Goal: Information Seeking & Learning: Understand process/instructions

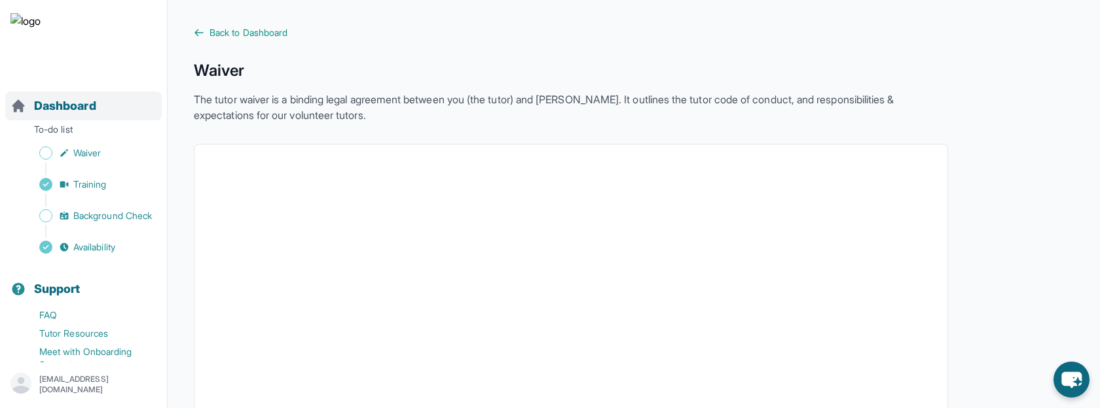
click at [72, 104] on span "Dashboard" at bounding box center [65, 106] width 62 height 18
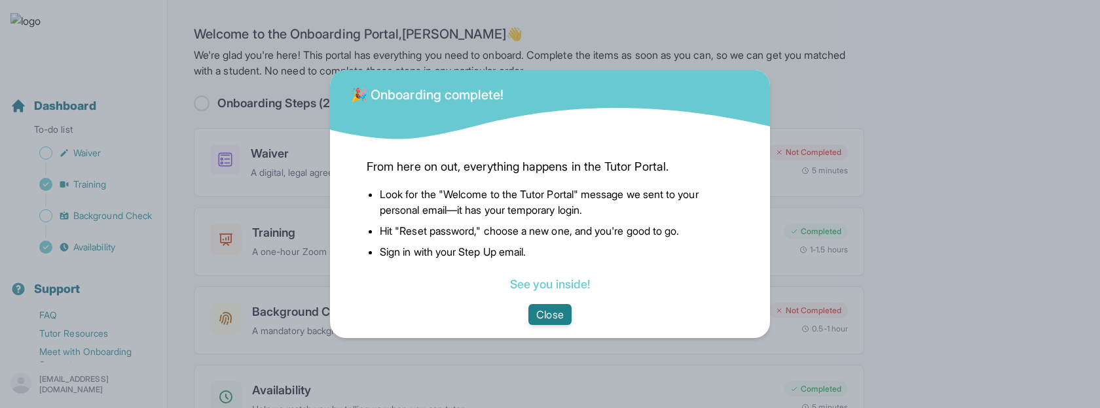
click at [565, 318] on button "Close" at bounding box center [549, 314] width 43 height 21
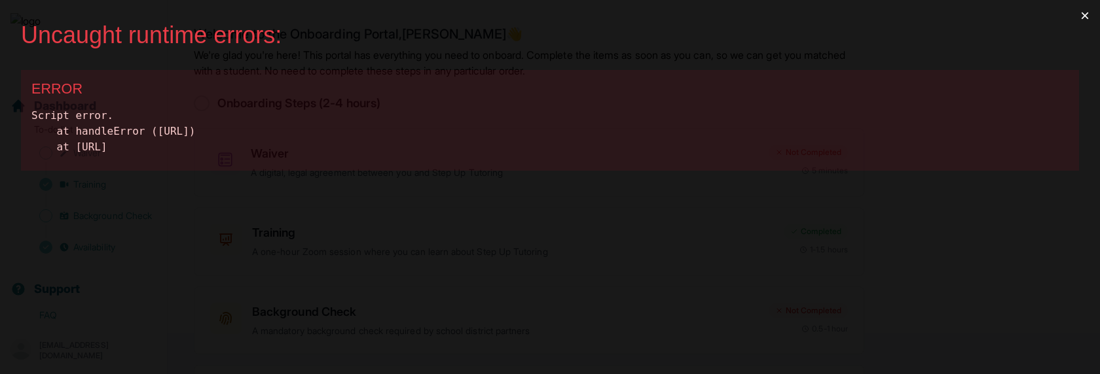
click at [1084, 13] on button "×" at bounding box center [1084, 15] width 30 height 31
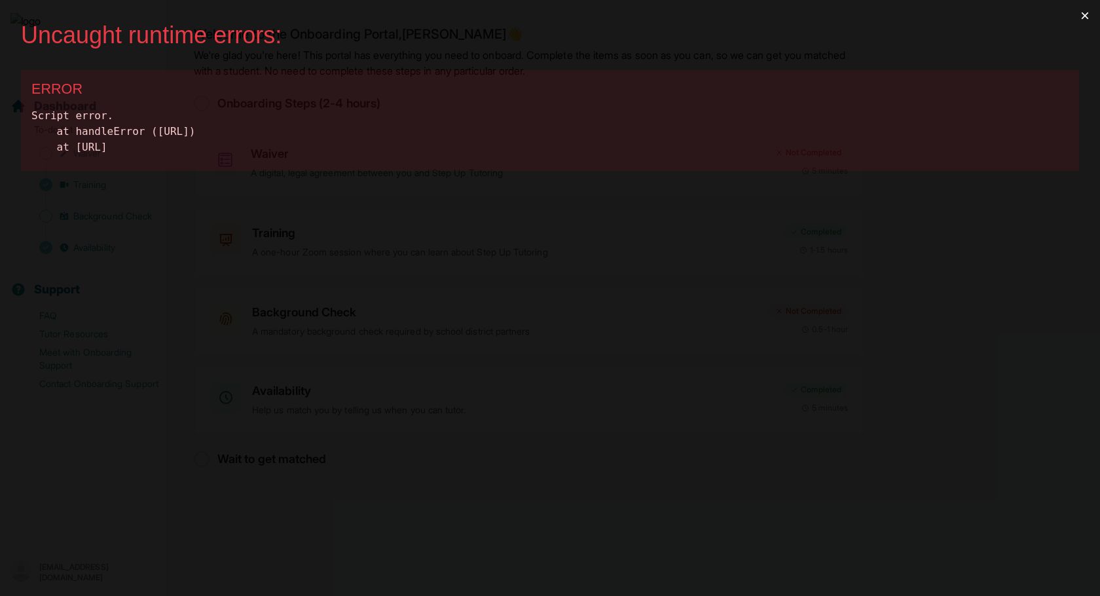
click at [1084, 18] on button "×" at bounding box center [1084, 15] width 30 height 31
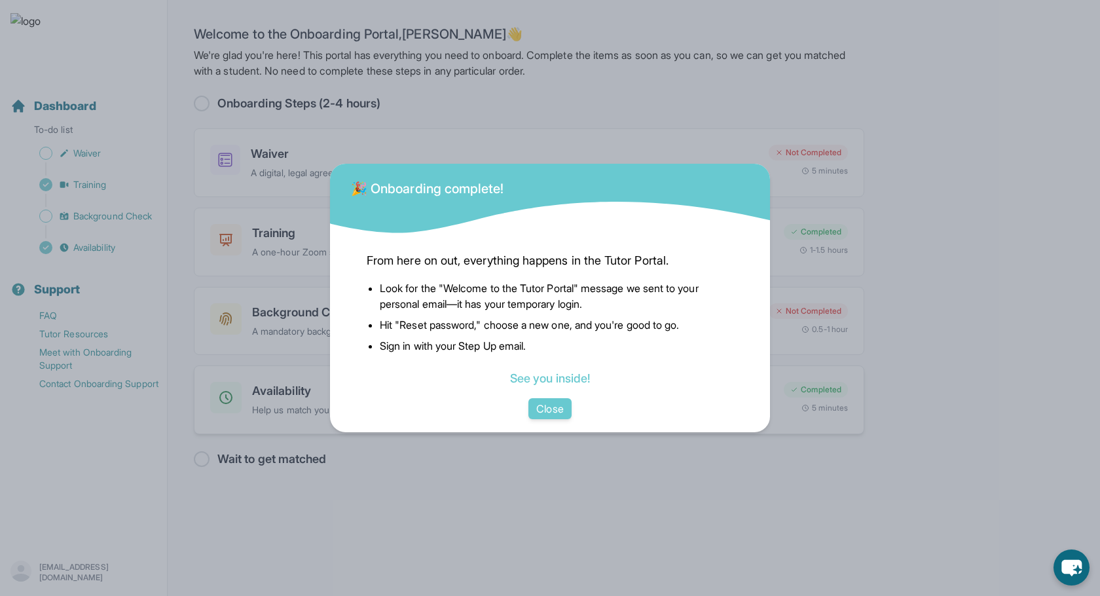
click at [548, 413] on button "Close" at bounding box center [549, 408] width 43 height 21
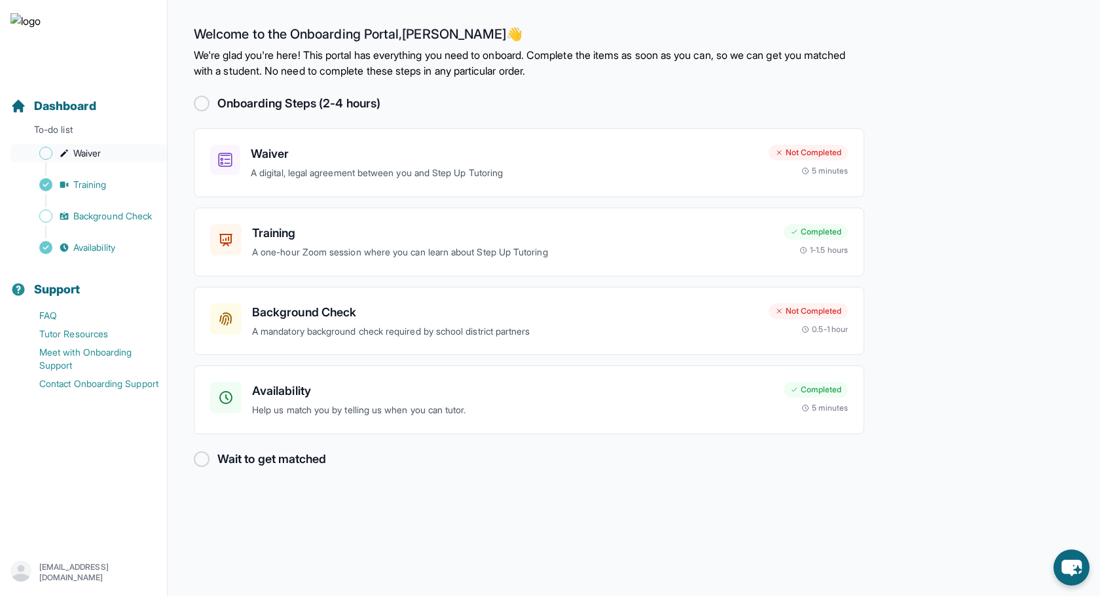
click at [88, 154] on span "Waiver" at bounding box center [86, 153] width 27 height 13
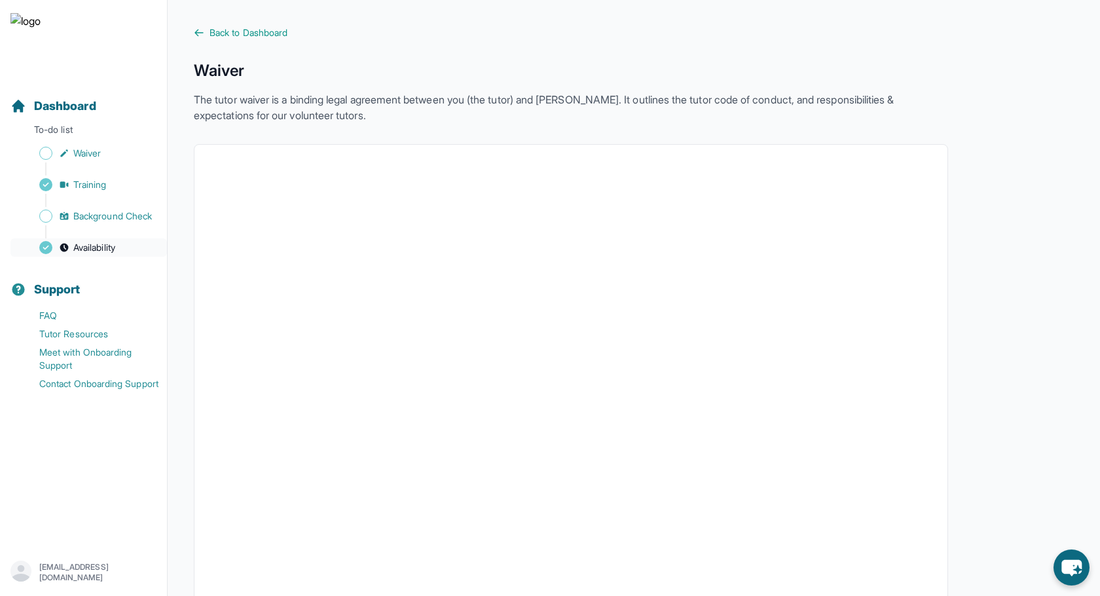
click at [93, 243] on span "Availability" at bounding box center [94, 247] width 42 height 13
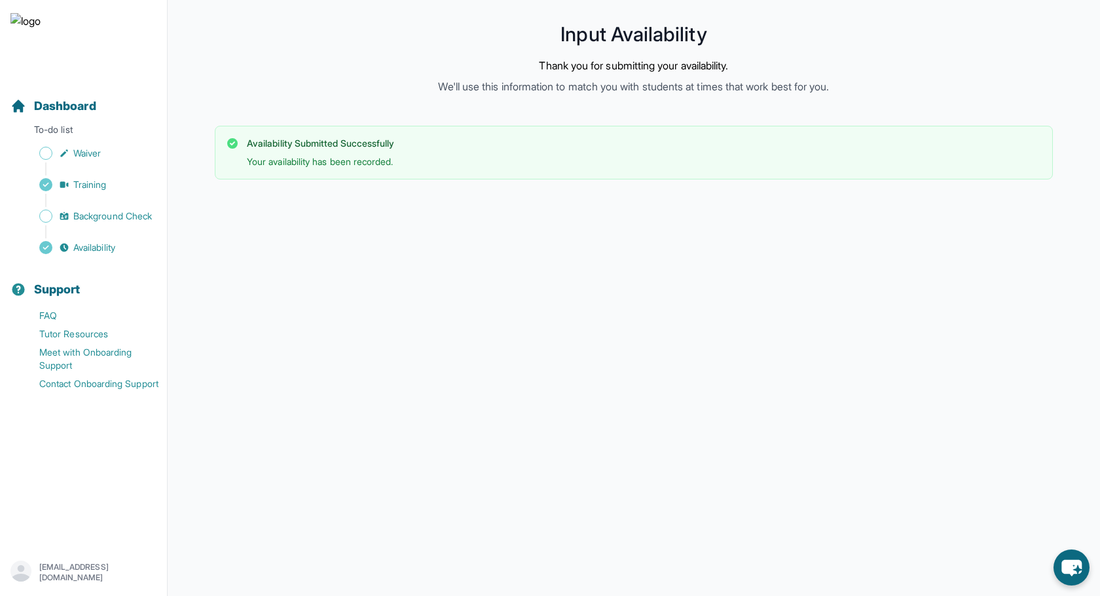
click at [87, 174] on div "Sidebar" at bounding box center [85, 168] width 151 height 13
click at [85, 183] on span "Training" at bounding box center [89, 184] width 33 height 13
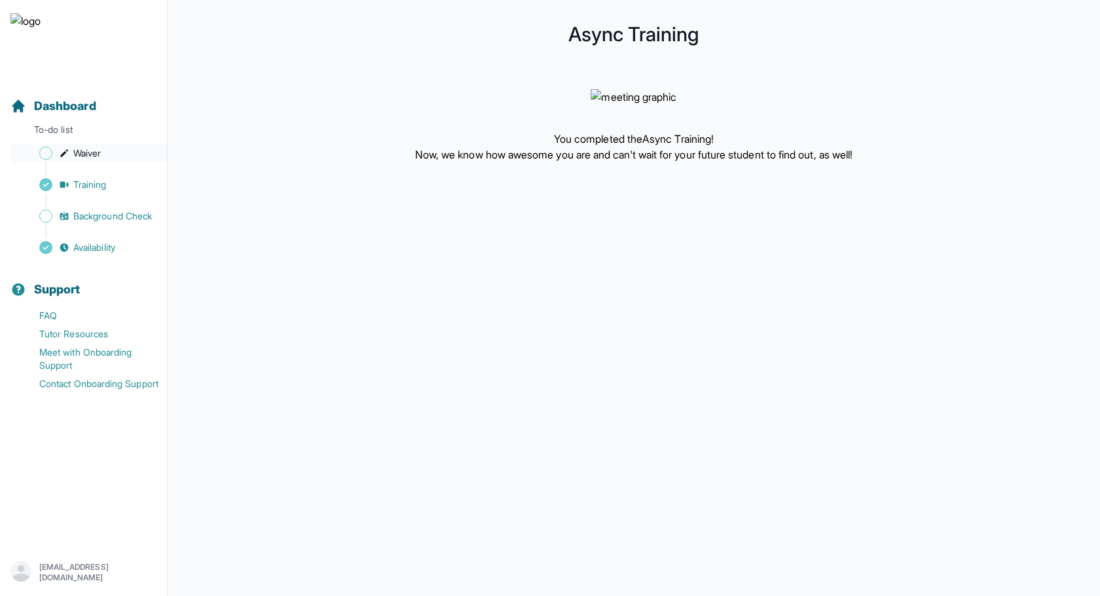
click at [86, 156] on span "Waiver" at bounding box center [86, 153] width 27 height 13
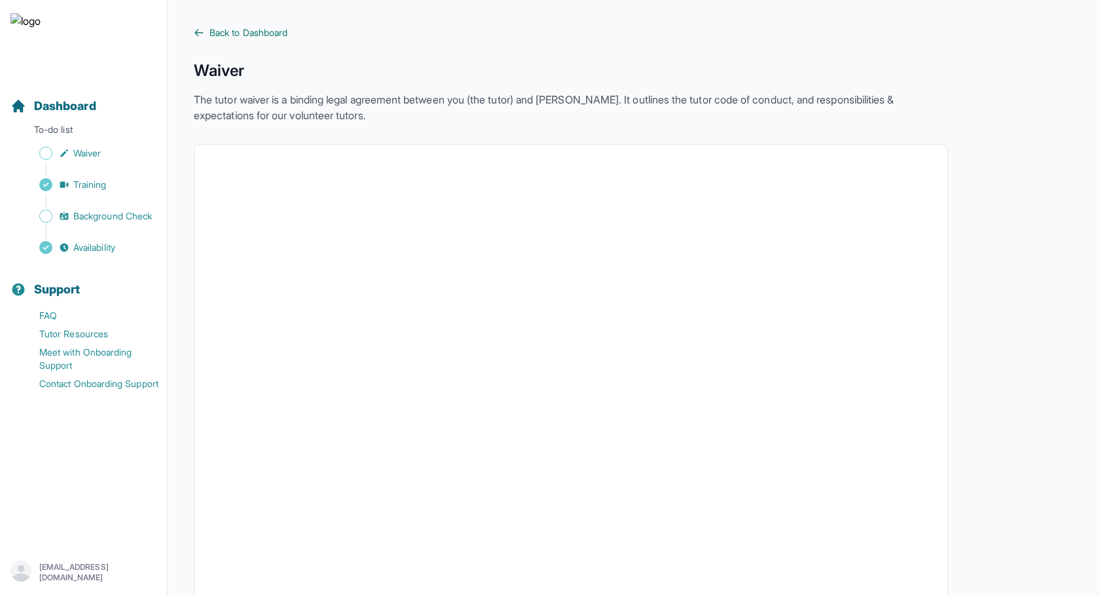
click at [224, 37] on span "Back to Dashboard" at bounding box center [248, 32] width 78 height 13
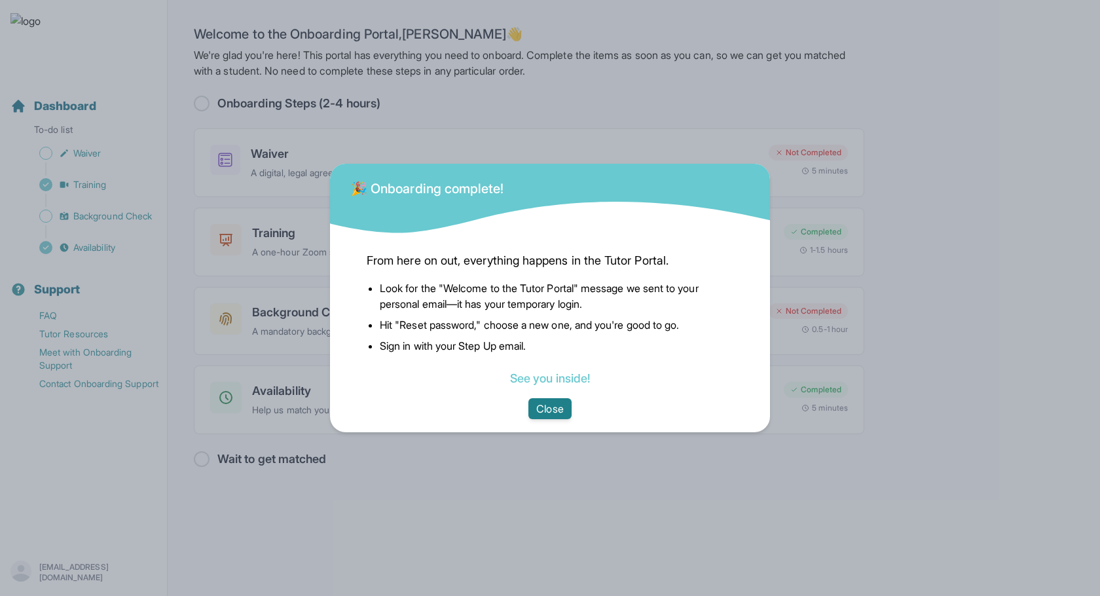
click at [548, 412] on button "Close" at bounding box center [549, 408] width 43 height 21
click at [547, 410] on button "Close" at bounding box center [549, 408] width 43 height 21
click at [545, 408] on button "Close" at bounding box center [549, 408] width 43 height 21
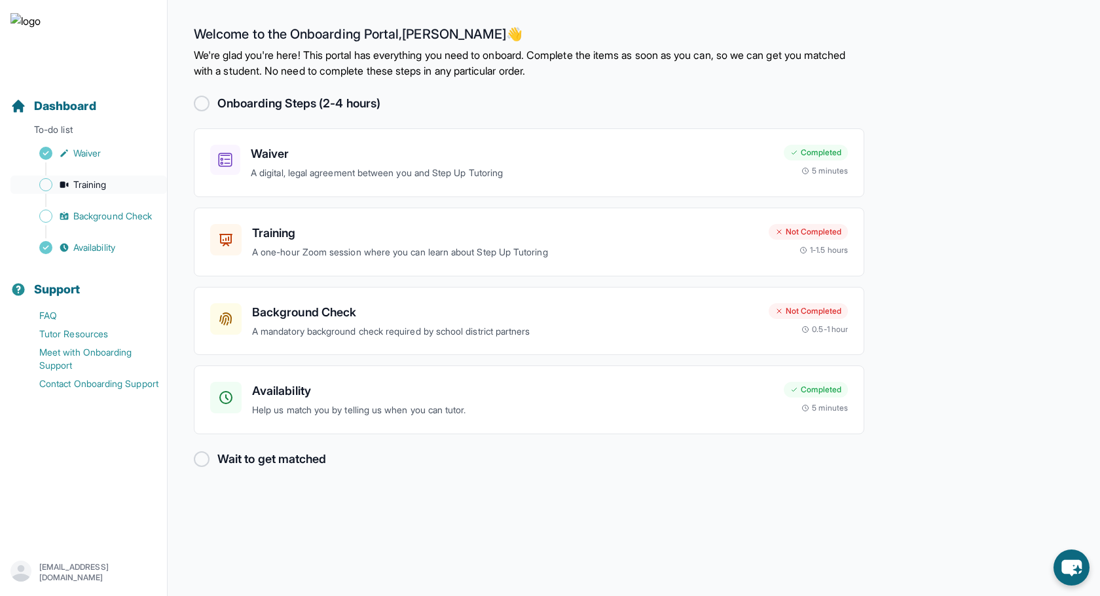
click at [79, 183] on span "Training" at bounding box center [89, 184] width 33 height 13
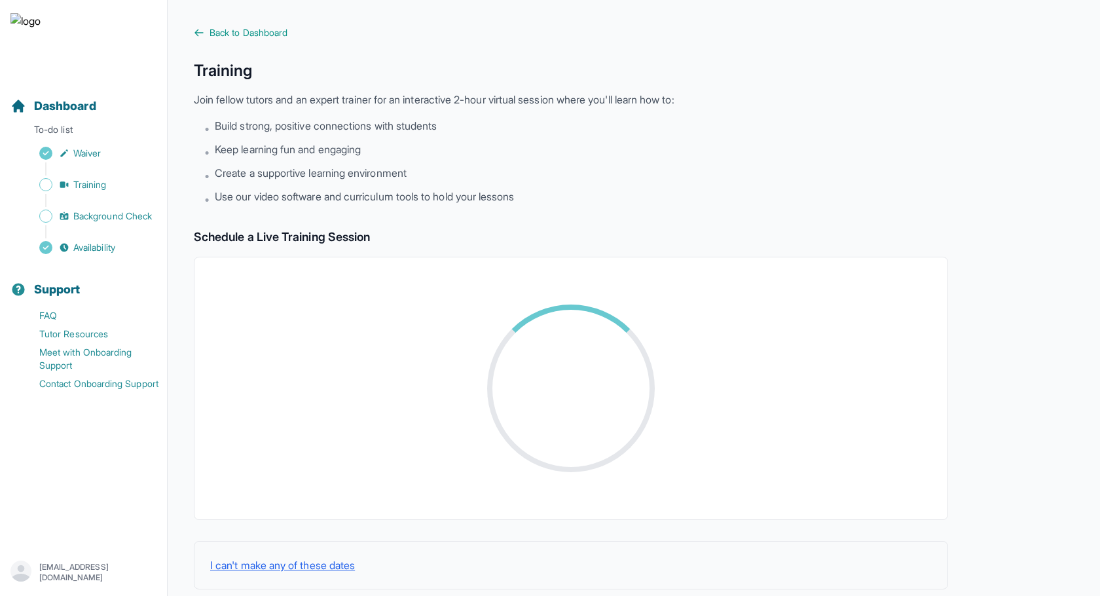
scroll to position [52, 0]
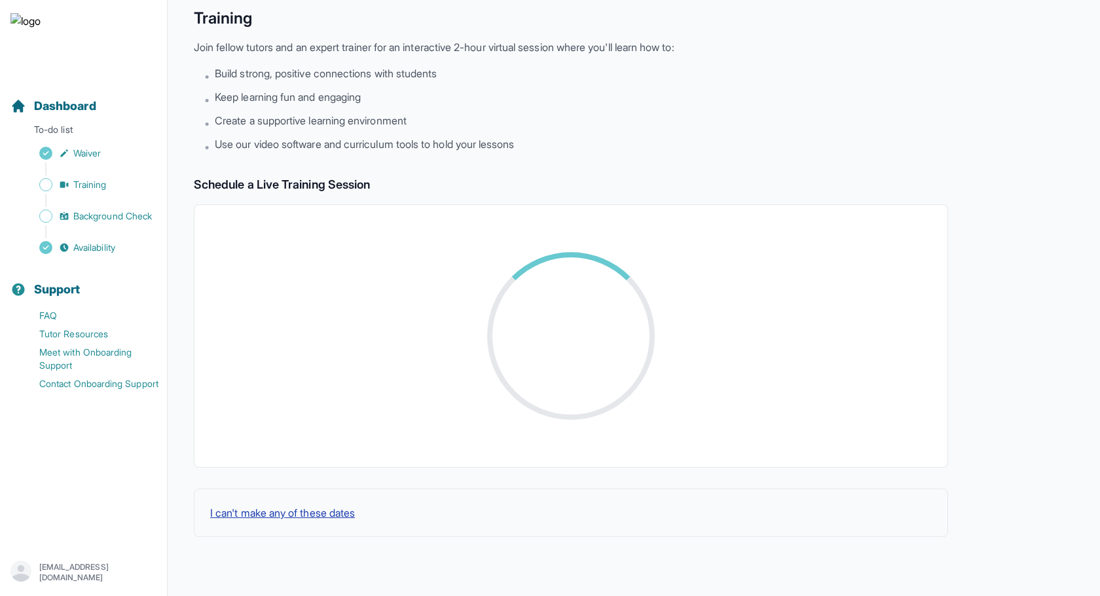
click at [315, 517] on button "I can't make any of these dates" at bounding box center [282, 513] width 145 height 16
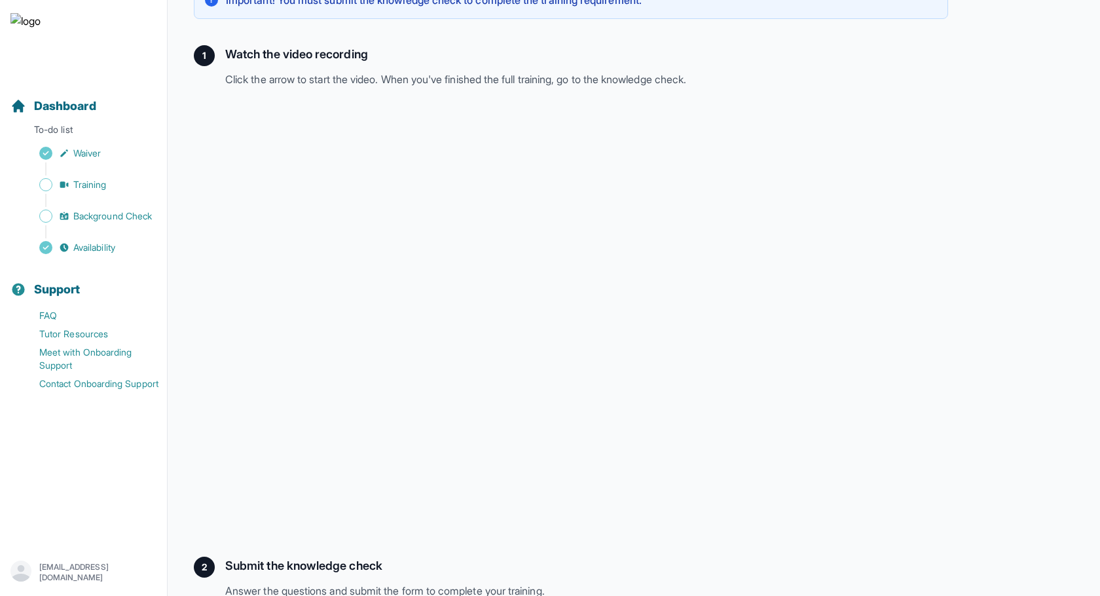
scroll to position [228, 0]
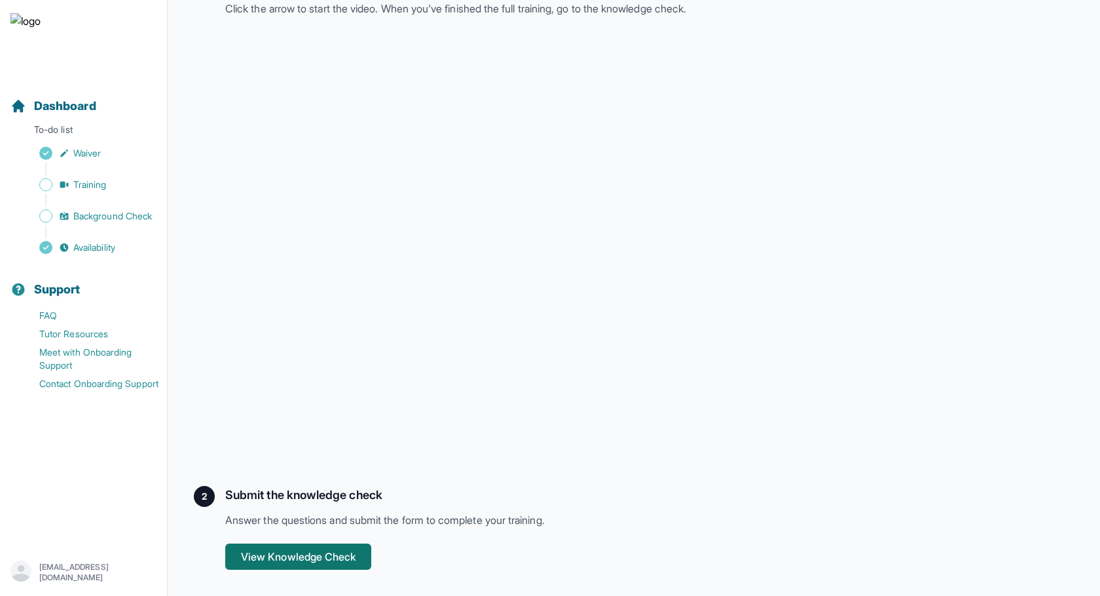
click at [287, 552] on button "View Knowledge Check" at bounding box center [298, 556] width 146 height 26
